Goal: Task Accomplishment & Management: Manage account settings

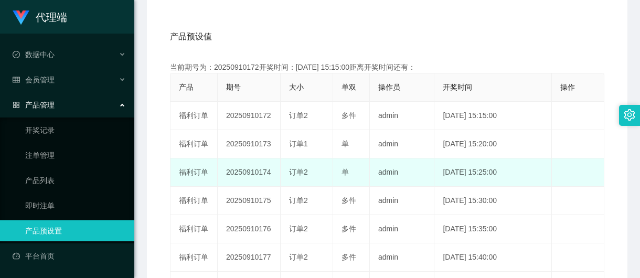
scroll to position [197, 0]
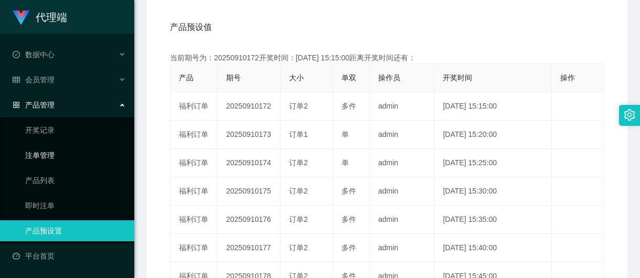
click at [46, 151] on link "注单管理" at bounding box center [75, 155] width 101 height 21
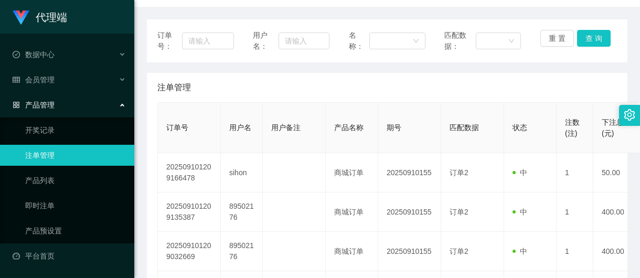
scroll to position [131, 0]
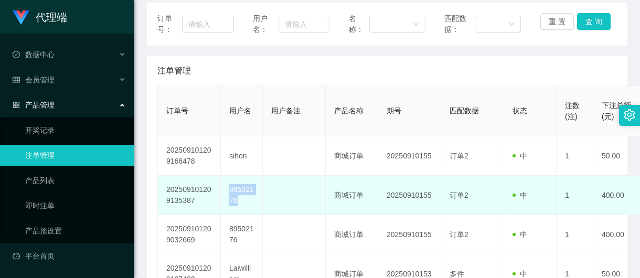
drag, startPoint x: 241, startPoint y: 201, endPoint x: 225, endPoint y: 190, distance: 19.2
click at [225, 190] on td "89502176" at bounding box center [242, 195] width 42 height 39
copy td "89502176"
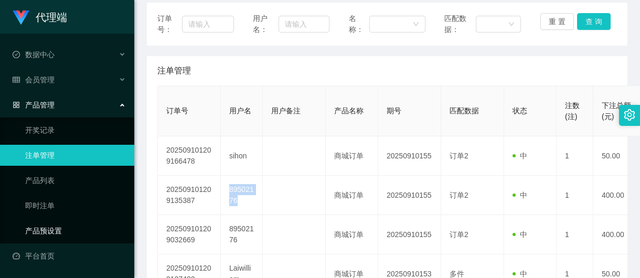
drag, startPoint x: 53, startPoint y: 230, endPoint x: 132, endPoint y: 218, distance: 80.0
click at [53, 231] on link "产品预设置" at bounding box center [75, 230] width 101 height 21
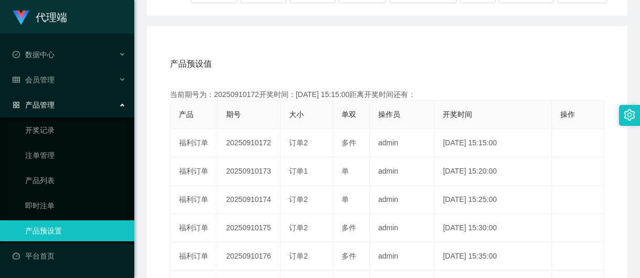
scroll to position [131, 0]
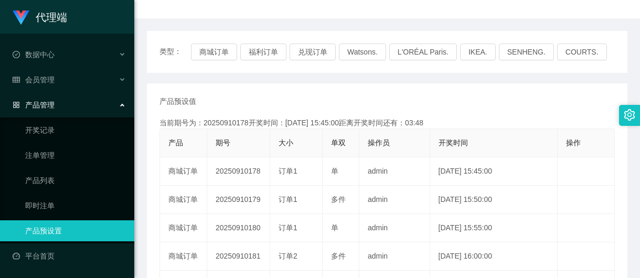
scroll to position [131, 0]
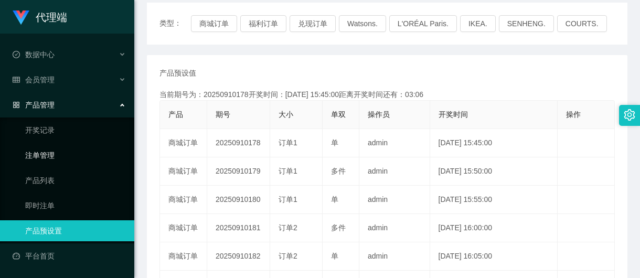
click at [40, 159] on link "注单管理" at bounding box center [75, 155] width 101 height 21
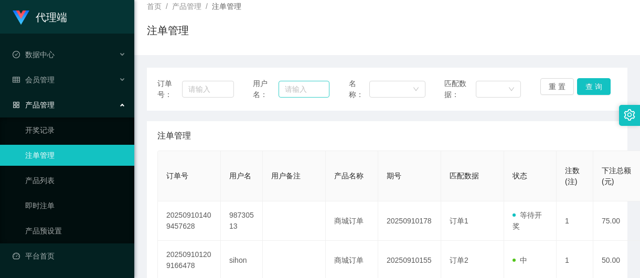
scroll to position [131, 0]
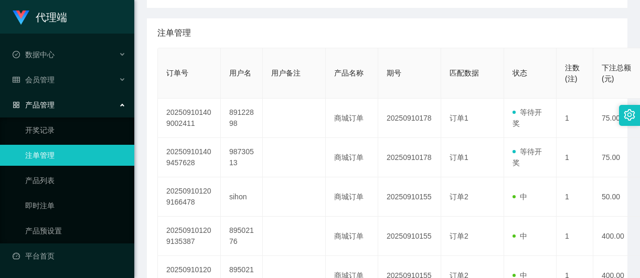
scroll to position [131, 0]
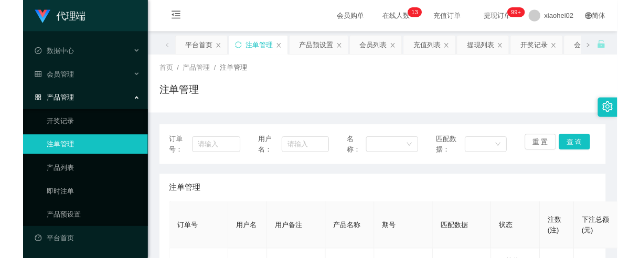
scroll to position [131, 0]
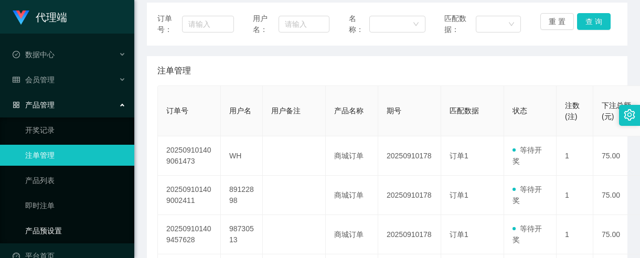
drag, startPoint x: 48, startPoint y: 224, endPoint x: 61, endPoint y: 223, distance: 13.1
click at [48, 224] on link "产品预设置" at bounding box center [75, 230] width 101 height 21
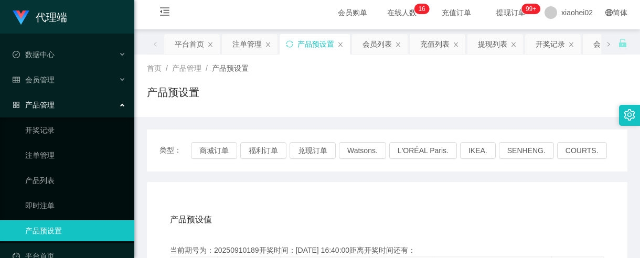
scroll to position [131, 0]
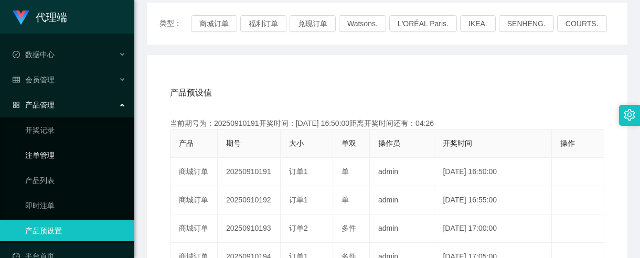
drag, startPoint x: 41, startPoint y: 158, endPoint x: 54, endPoint y: 158, distance: 13.1
click at [41, 158] on link "注单管理" at bounding box center [75, 155] width 101 height 21
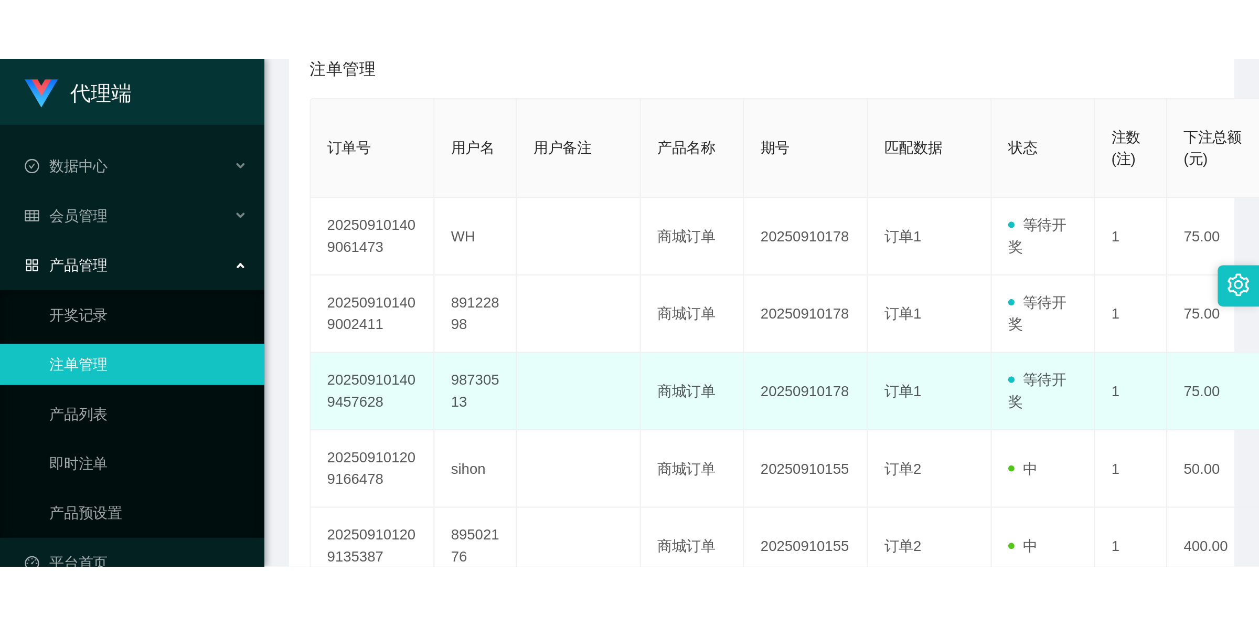
scroll to position [1, 0]
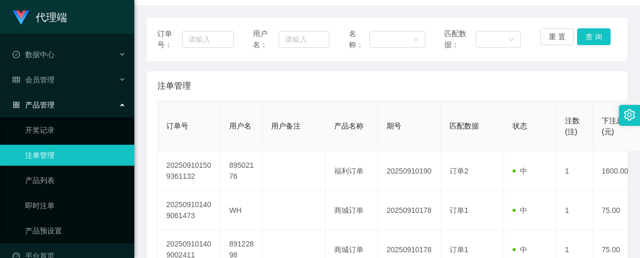
scroll to position [131, 0]
